Goal: Transaction & Acquisition: Purchase product/service

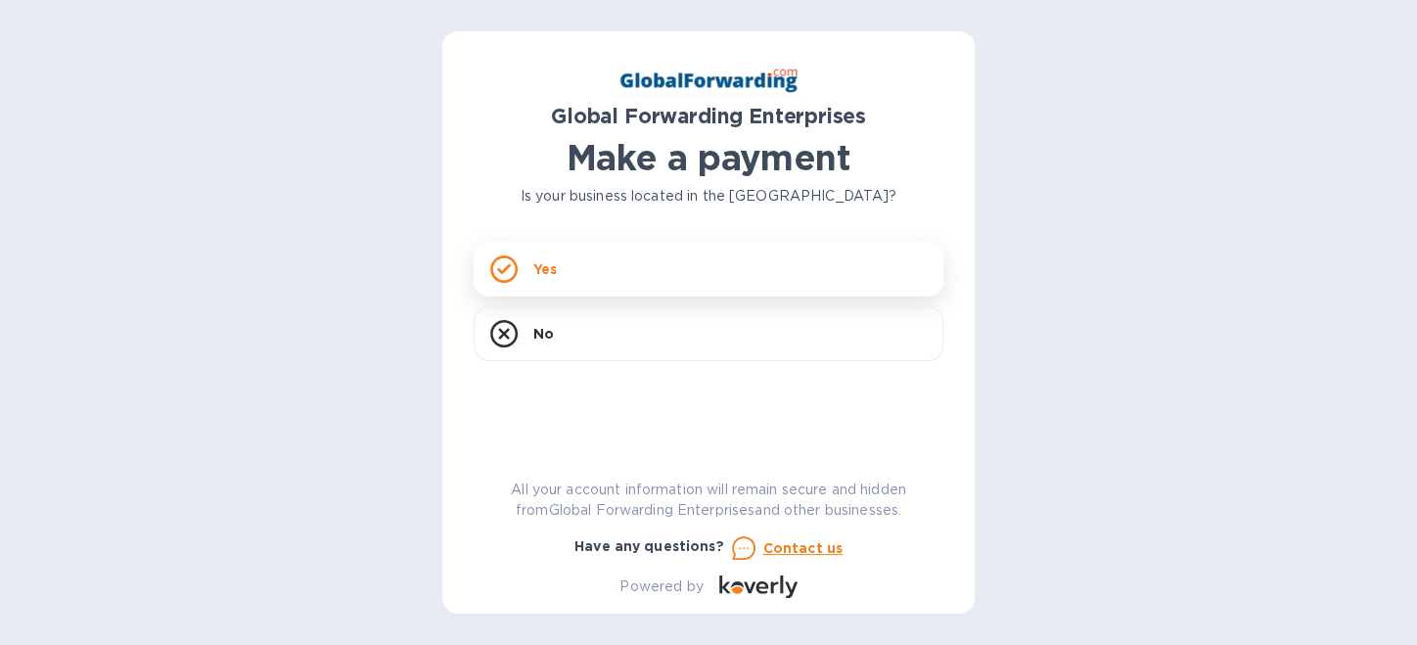
click at [544, 275] on p "Yes" at bounding box center [544, 269] width 23 height 20
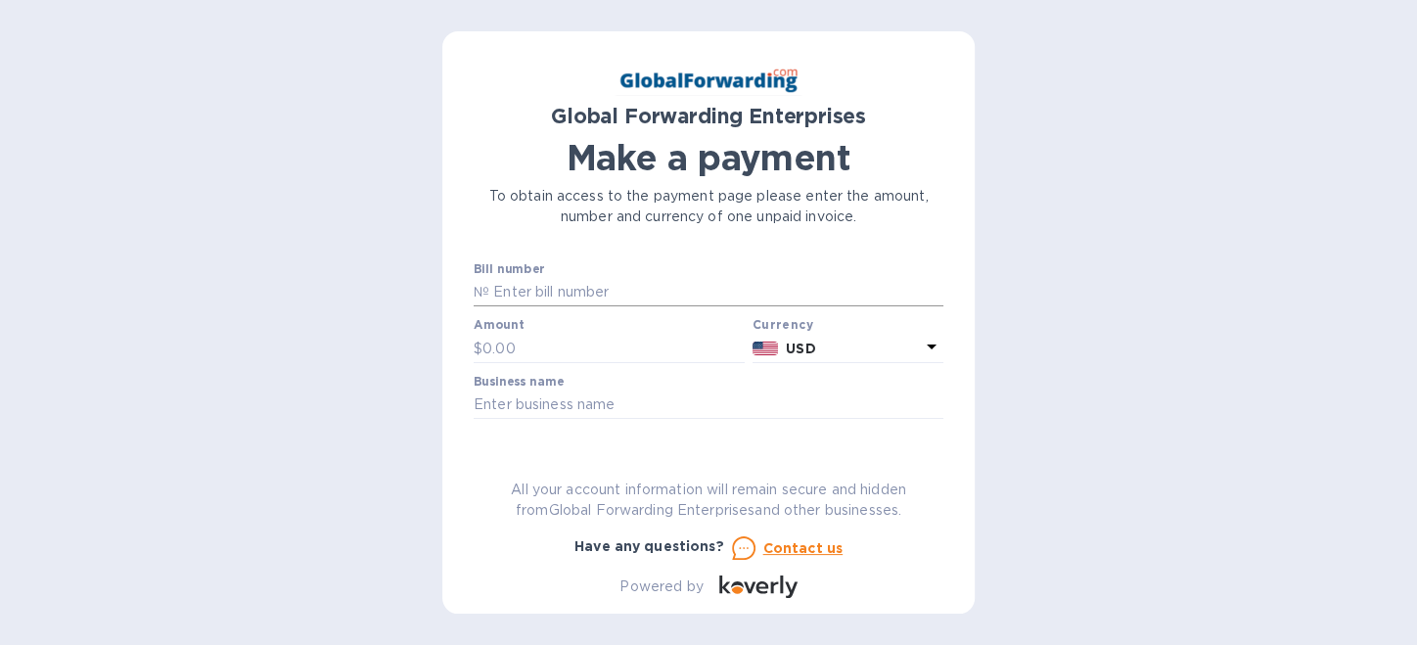
click at [496, 288] on input "text" at bounding box center [716, 292] width 454 height 29
type input "79720207"
click at [515, 337] on input "text" at bounding box center [613, 348] width 262 height 29
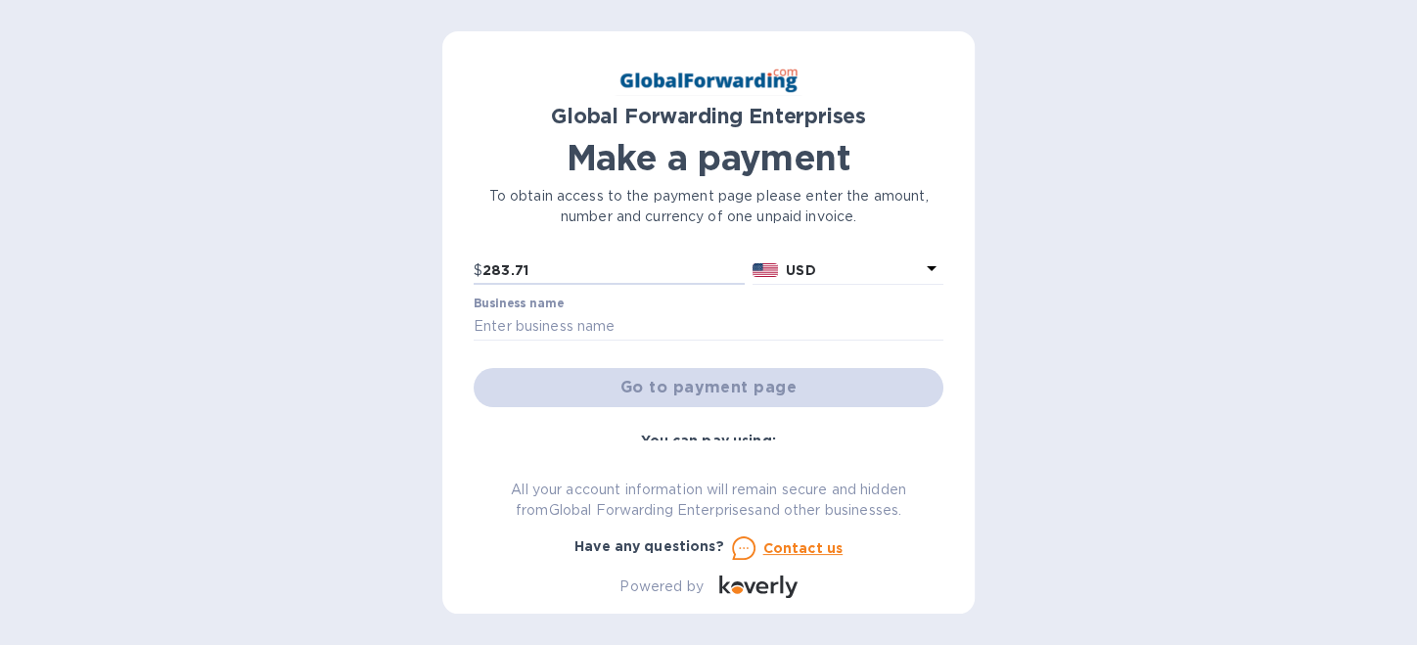
scroll to position [97, 0]
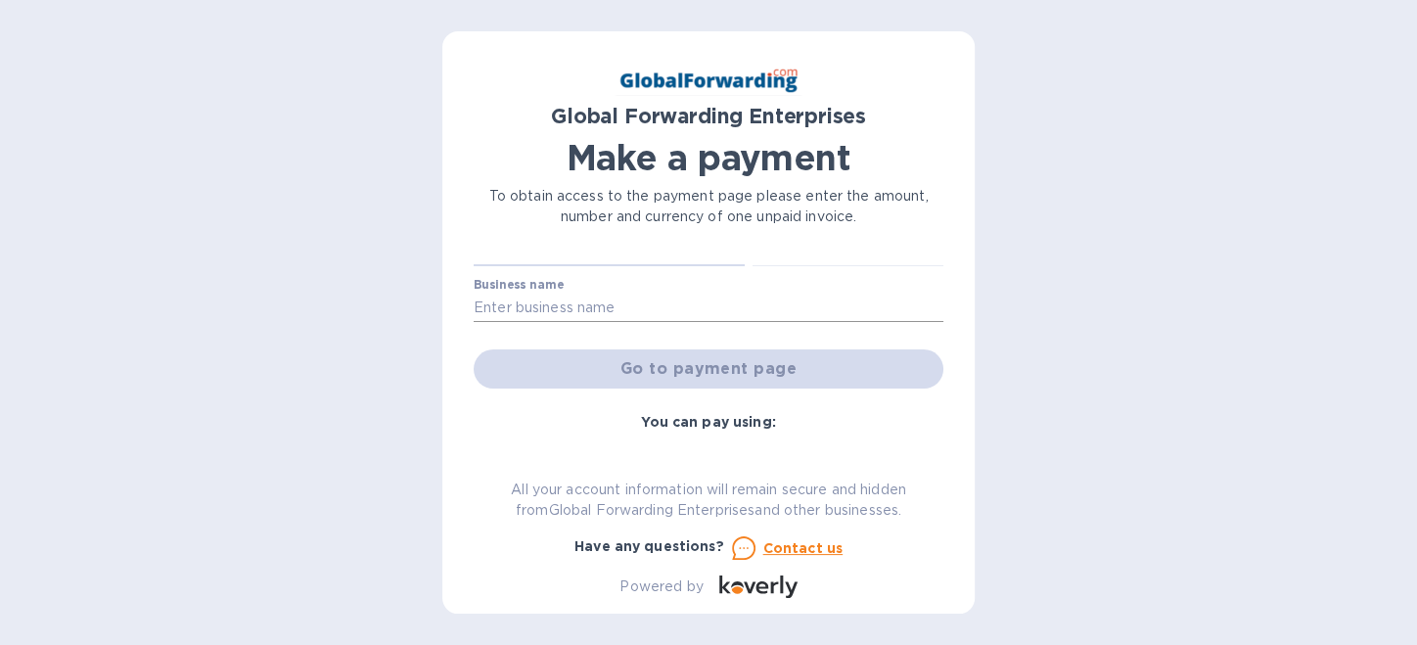
type input "283.71"
click at [484, 302] on input "text" at bounding box center [708, 307] width 470 height 29
type input "MASCOT METROPOLITAN INC."
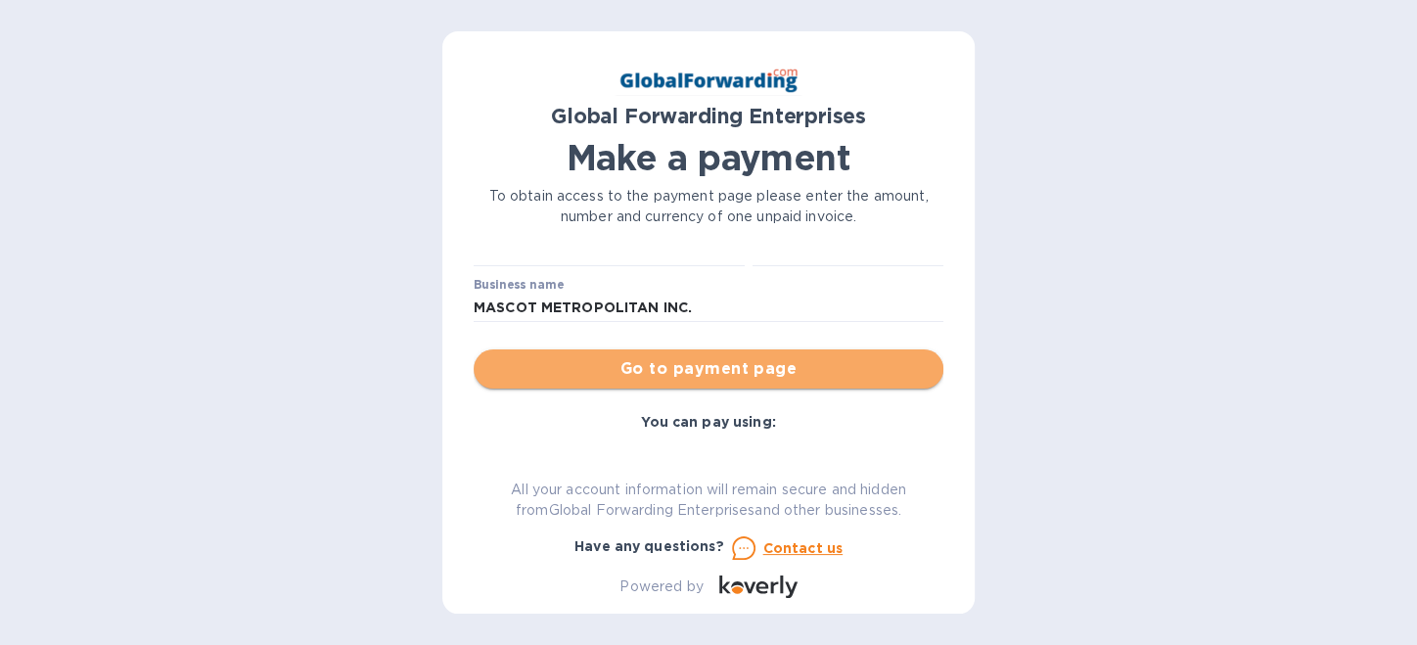
click at [751, 369] on span "Go to payment page" at bounding box center [708, 368] width 438 height 23
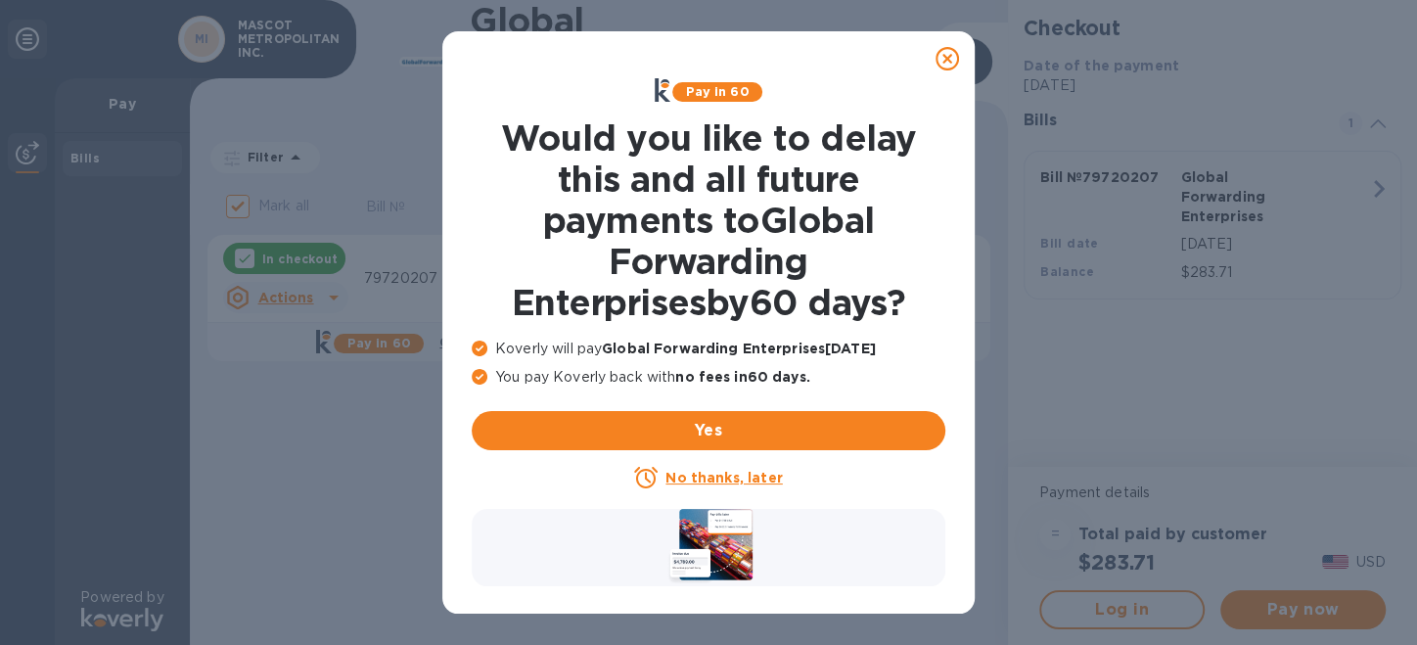
click at [733, 474] on u "No thanks, later" at bounding box center [723, 478] width 116 height 16
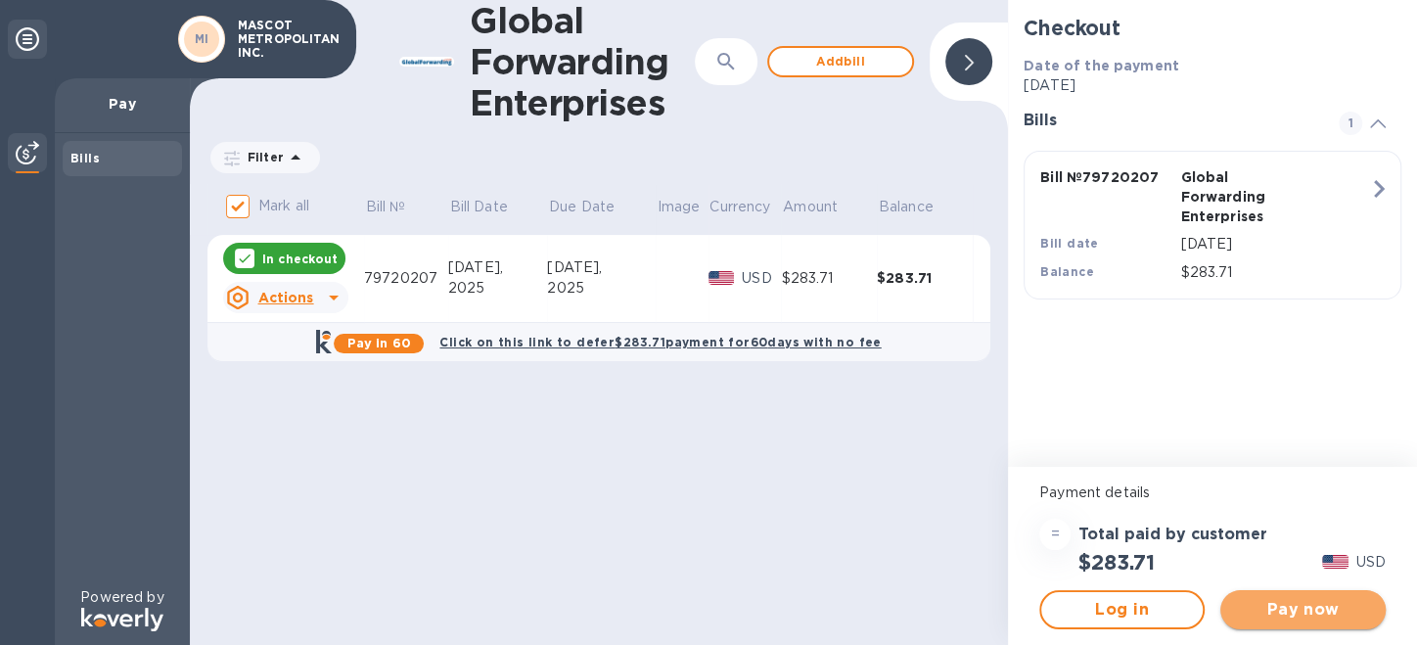
click at [1292, 614] on span "Pay now" at bounding box center [1303, 609] width 134 height 23
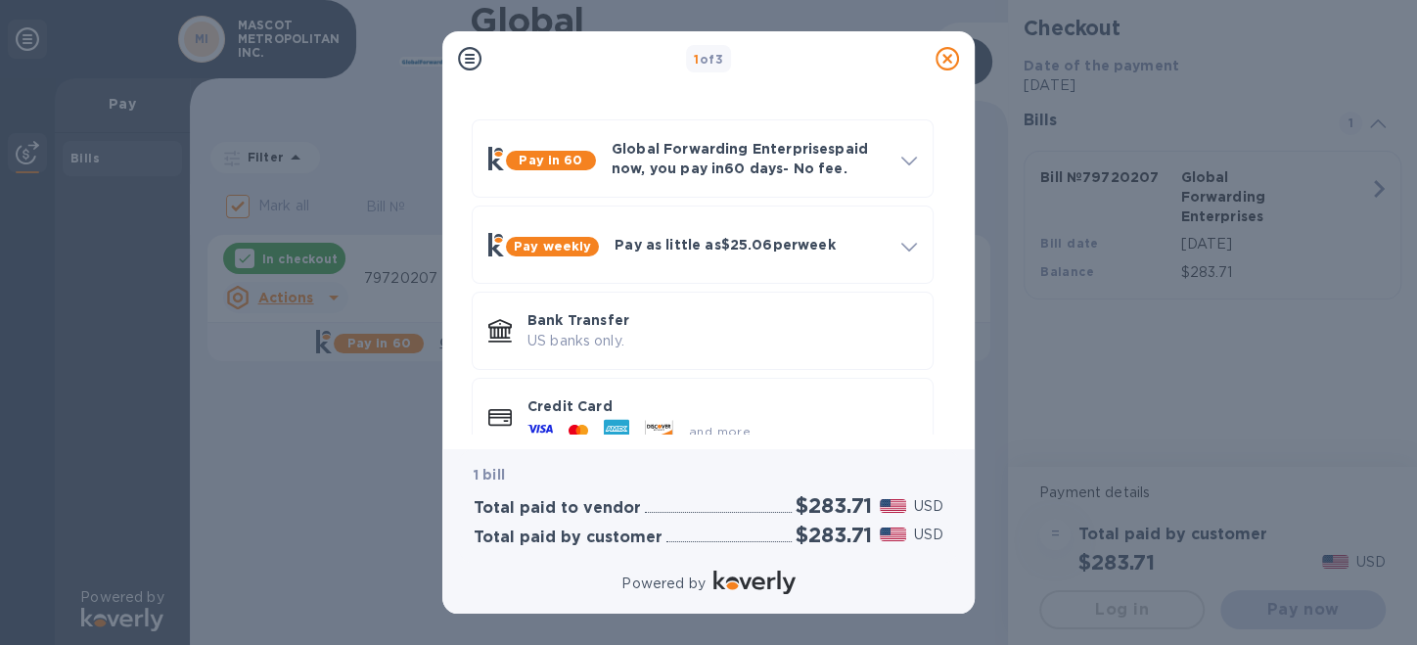
scroll to position [88, 0]
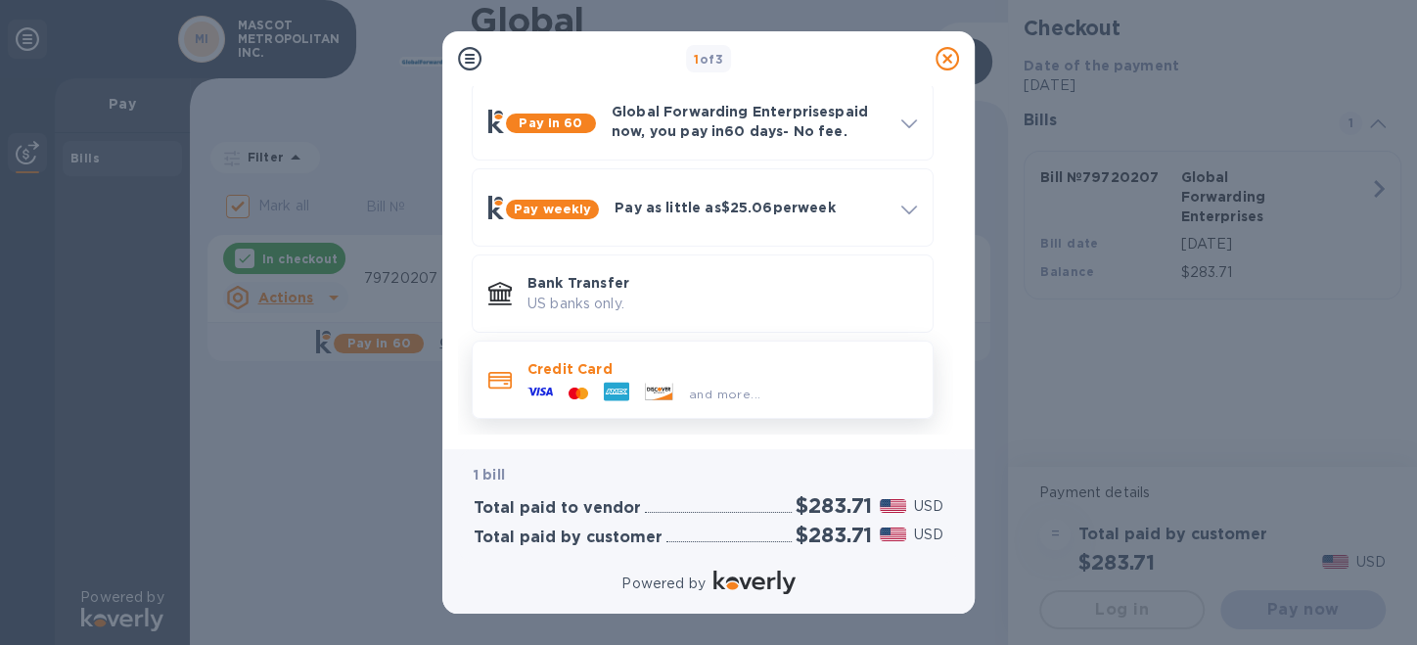
click at [604, 398] on icon at bounding box center [616, 391] width 25 height 25
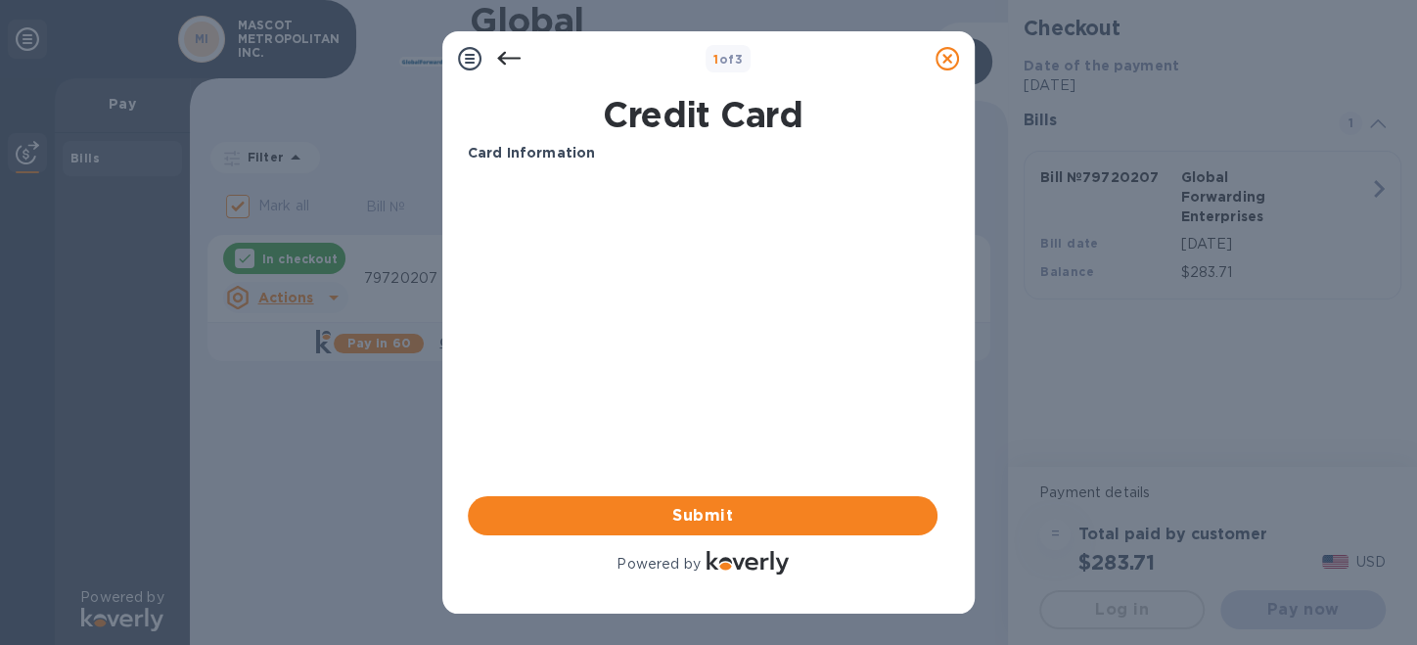
scroll to position [0, 0]
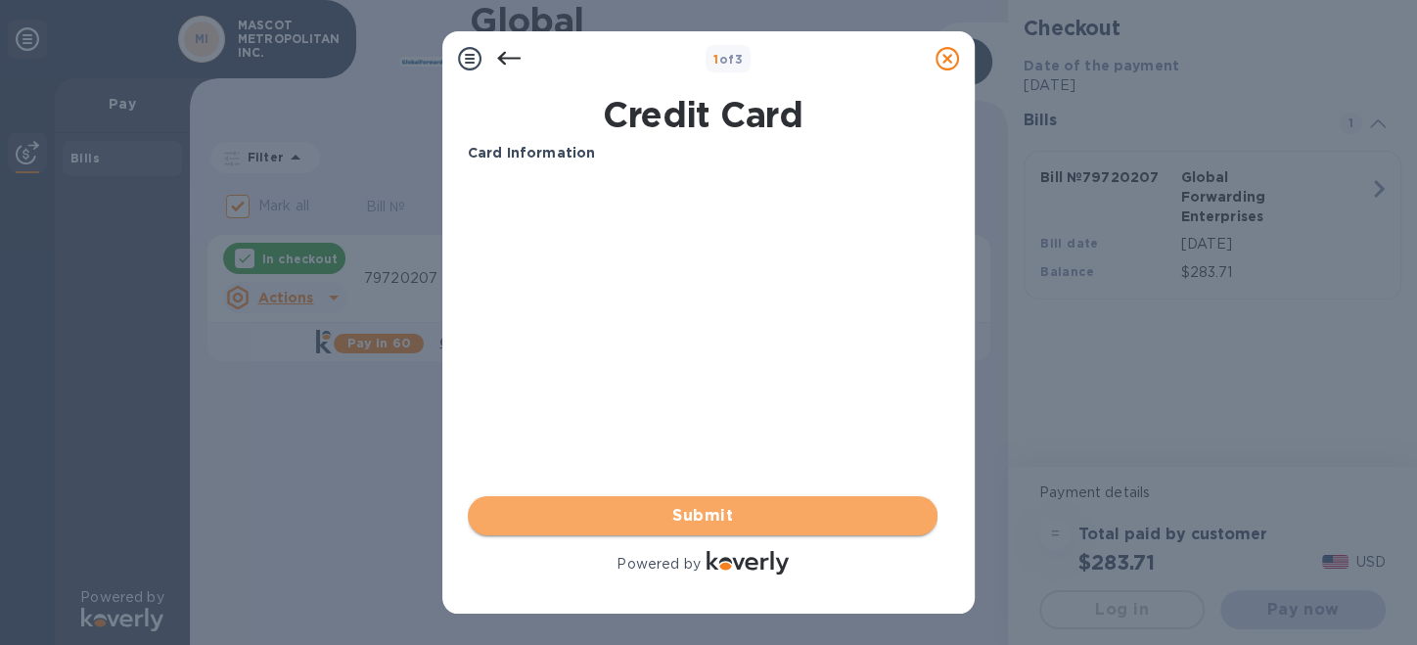
click at [722, 518] on span "Submit" at bounding box center [702, 515] width 438 height 23
